Goal: Navigation & Orientation: Go to known website

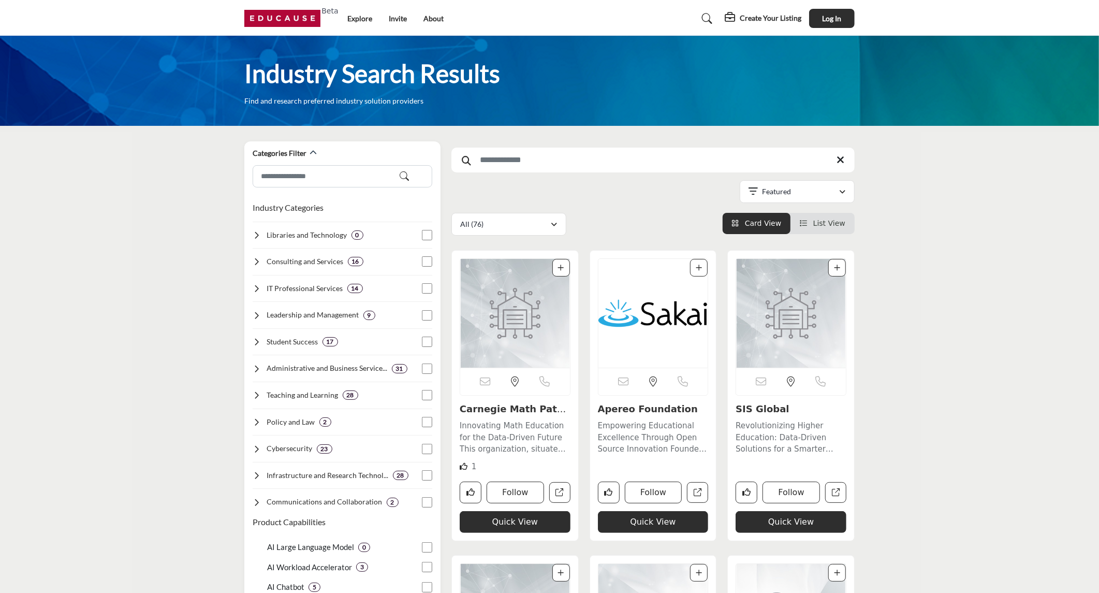
click at [273, 12] on img at bounding box center [284, 18] width 81 height 17
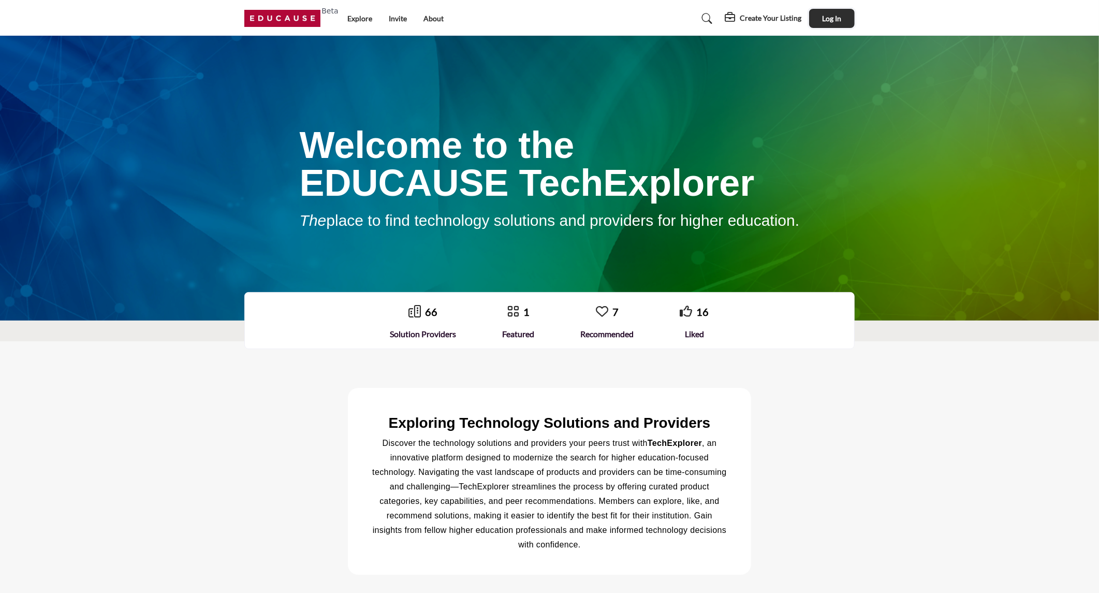
click at [840, 17] on span "Log In" at bounding box center [831, 18] width 19 height 9
